Goal: Transaction & Acquisition: Purchase product/service

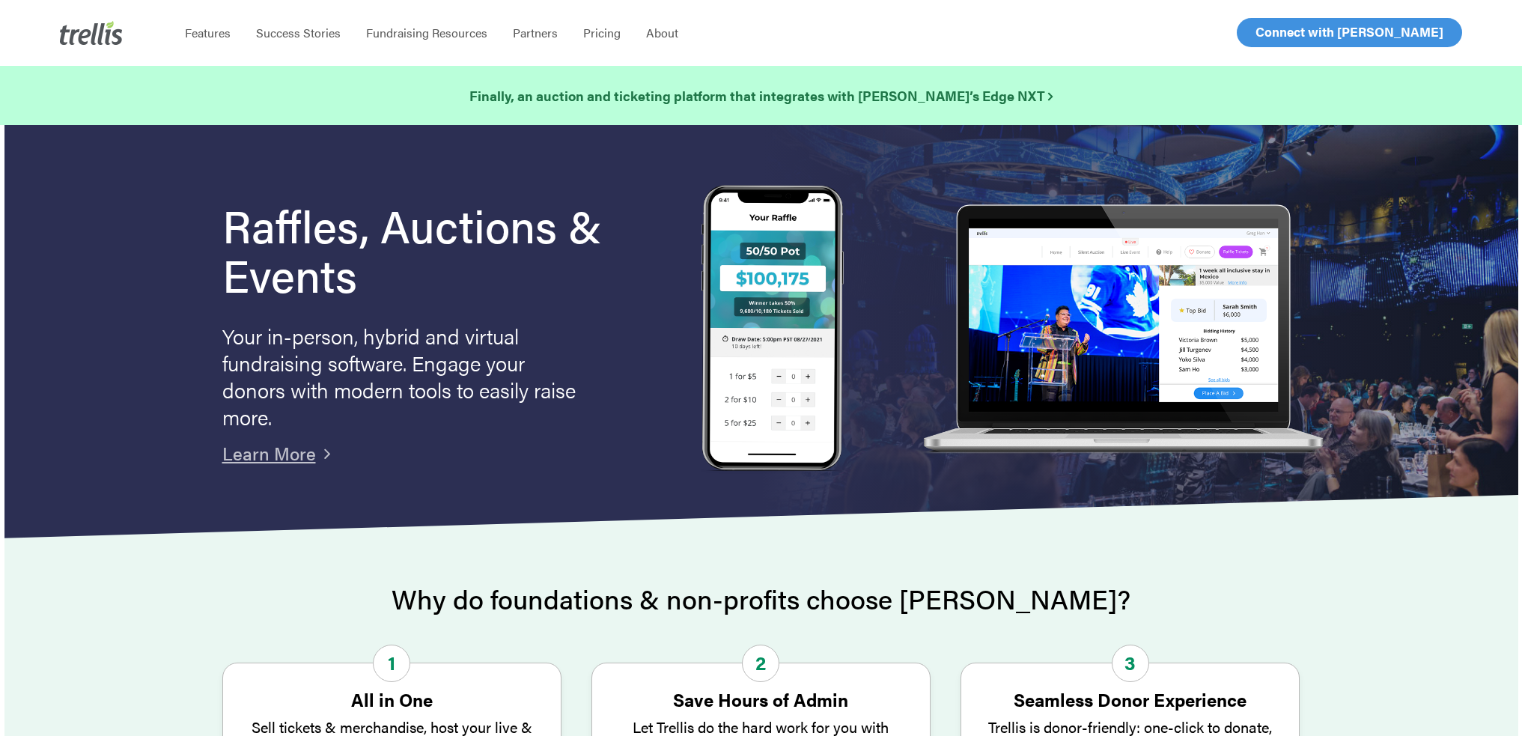
click at [1280, 43] on link "Log In" at bounding box center [1272, 33] width 58 height 28
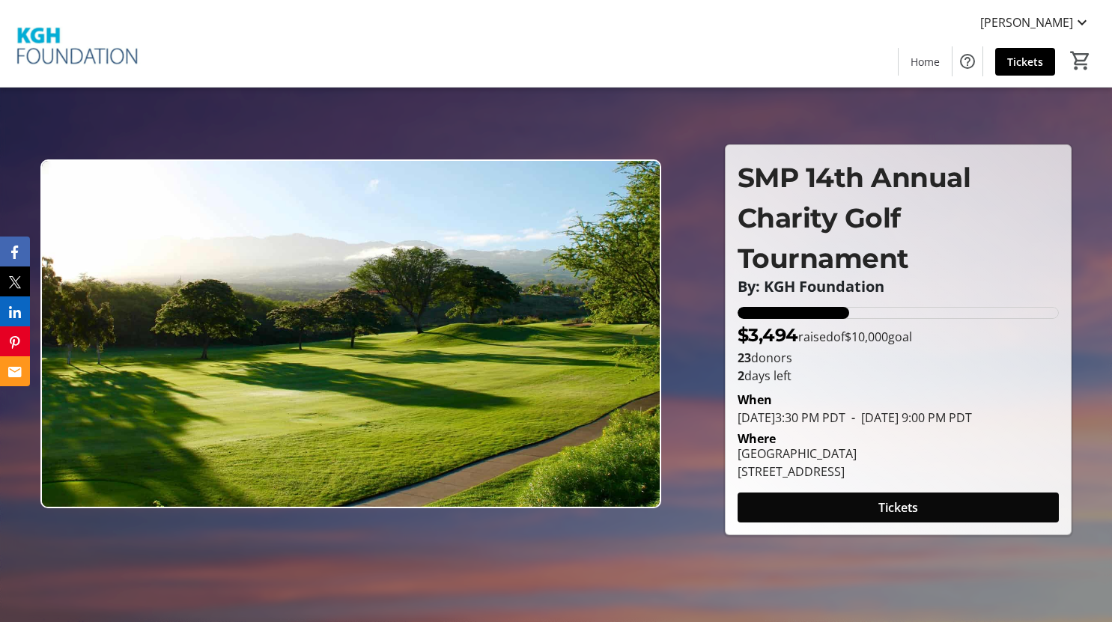
click at [907, 517] on span "Tickets" at bounding box center [898, 508] width 40 height 18
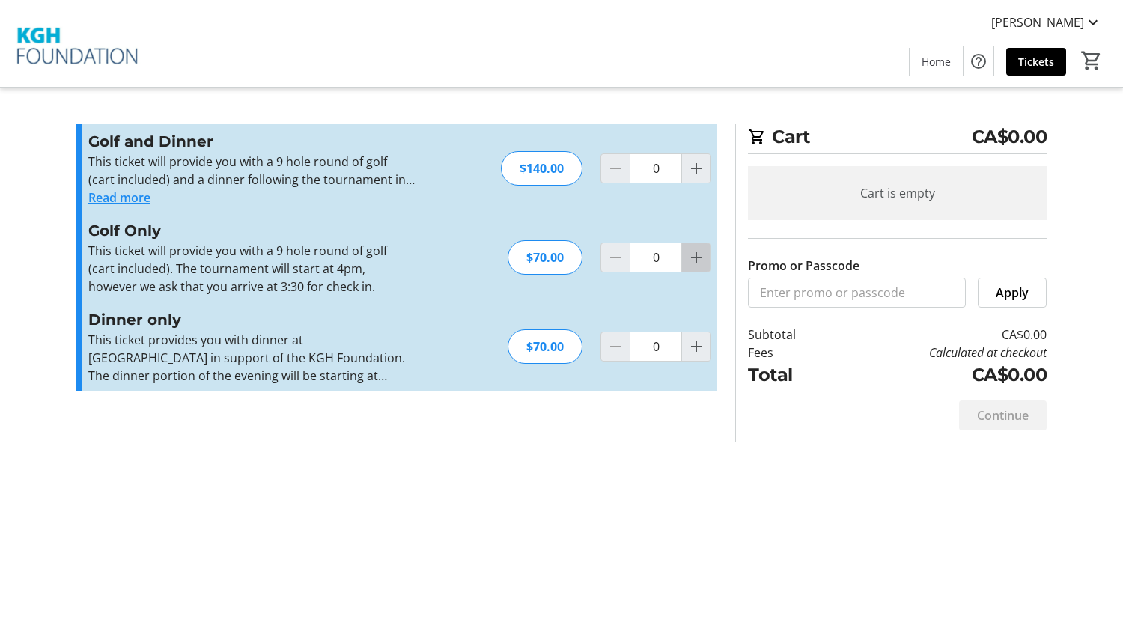
click at [690, 266] on span "Increment by one" at bounding box center [696, 257] width 28 height 28
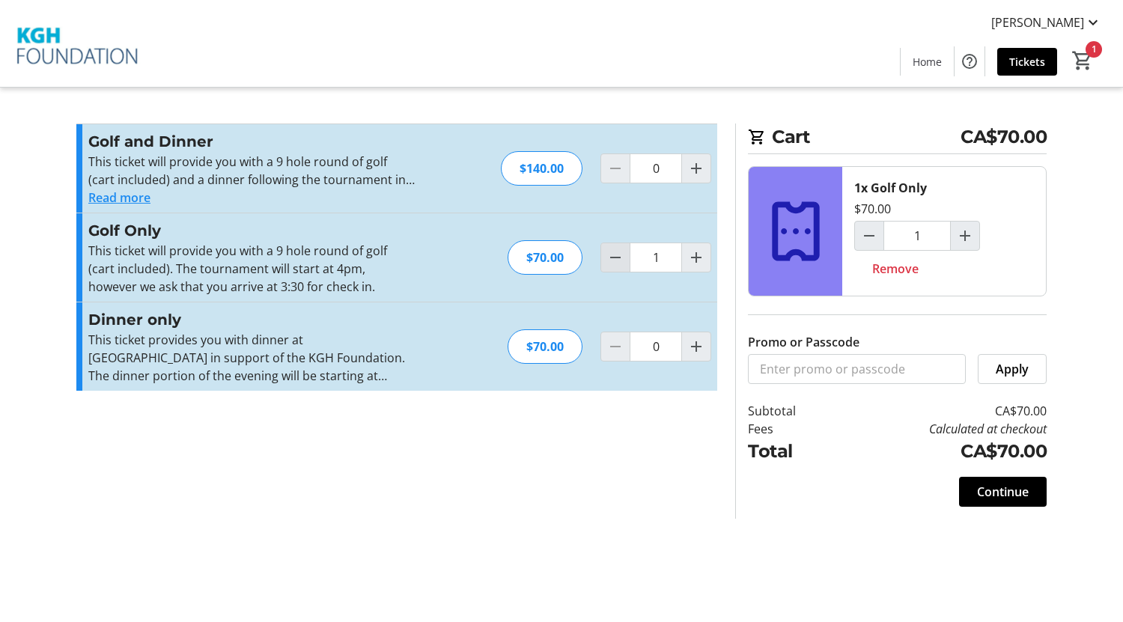
click at [627, 263] on span "Decrement by one" at bounding box center [615, 257] width 28 height 28
type input "0"
